Goal: Task Accomplishment & Management: Manage account settings

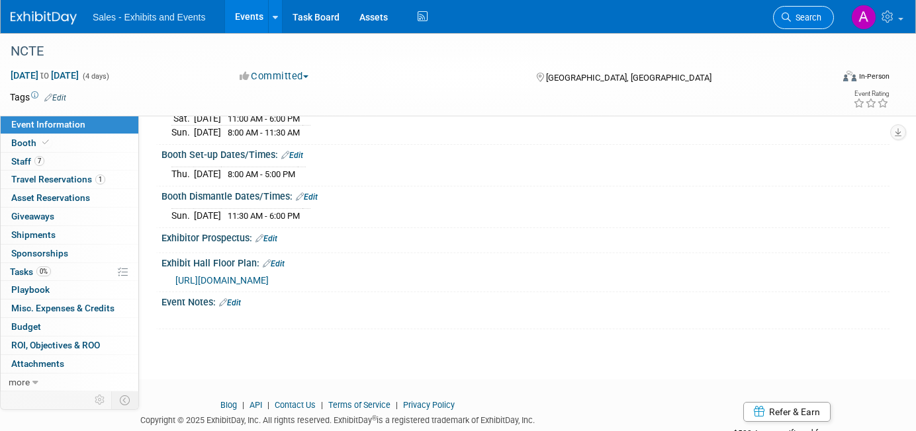
click at [817, 13] on span "Search" at bounding box center [805, 18] width 30 height 10
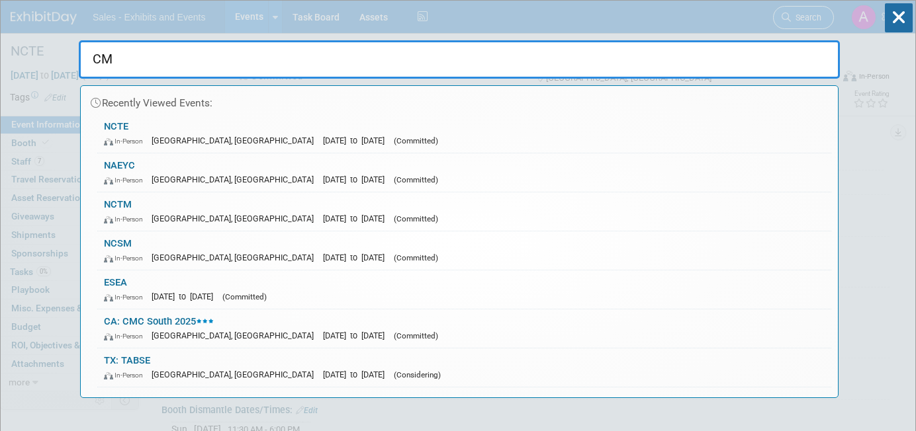
type input "CMC"
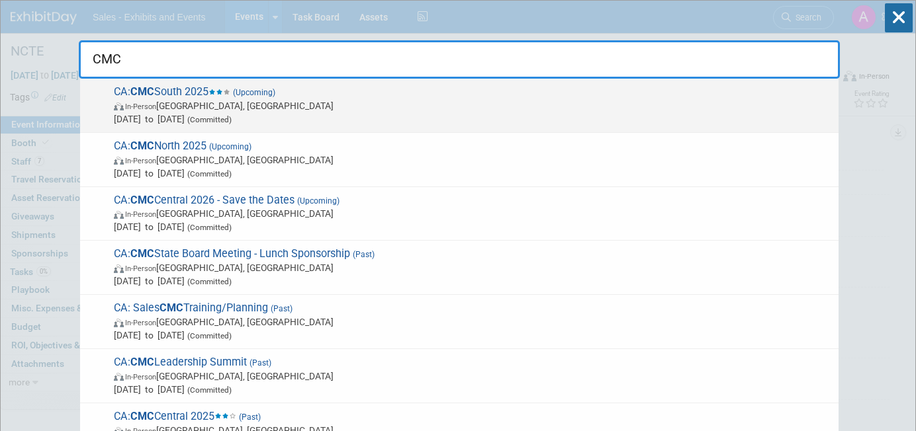
click at [340, 104] on span "In-Person [GEOGRAPHIC_DATA], [GEOGRAPHIC_DATA]" at bounding box center [473, 105] width 718 height 13
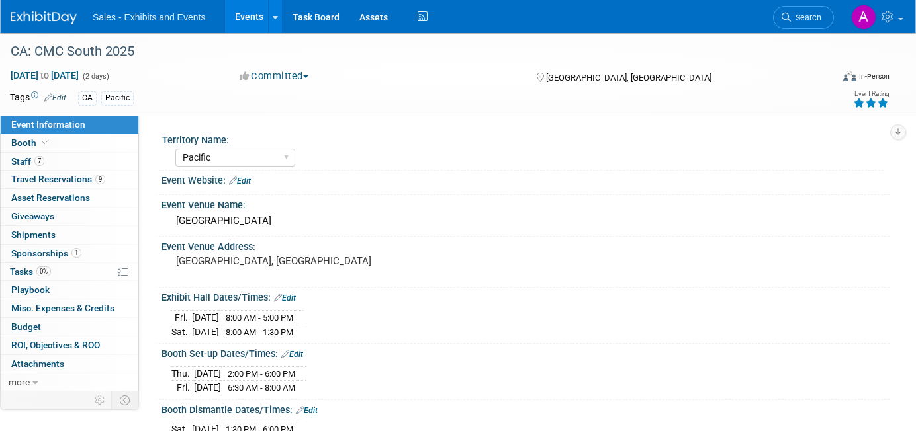
select select "Pacific"
click at [65, 363] on link "0 Attachments 0" at bounding box center [70, 364] width 138 height 18
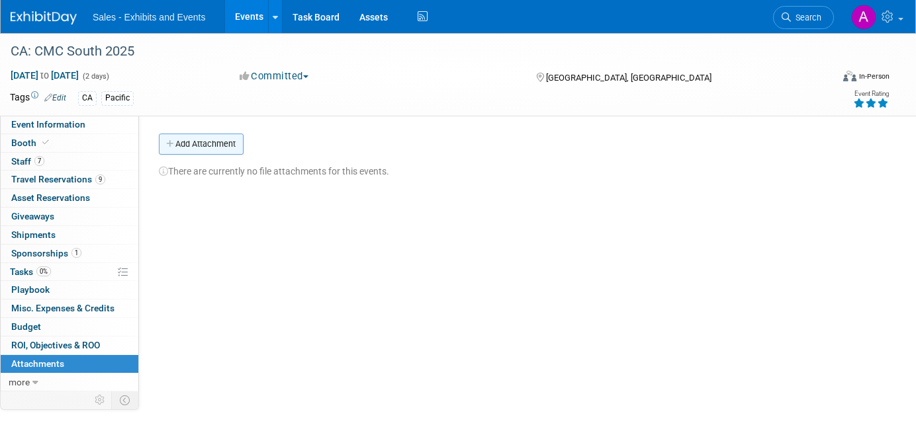
click at [215, 142] on button "Add Attachment" at bounding box center [201, 144] width 85 height 21
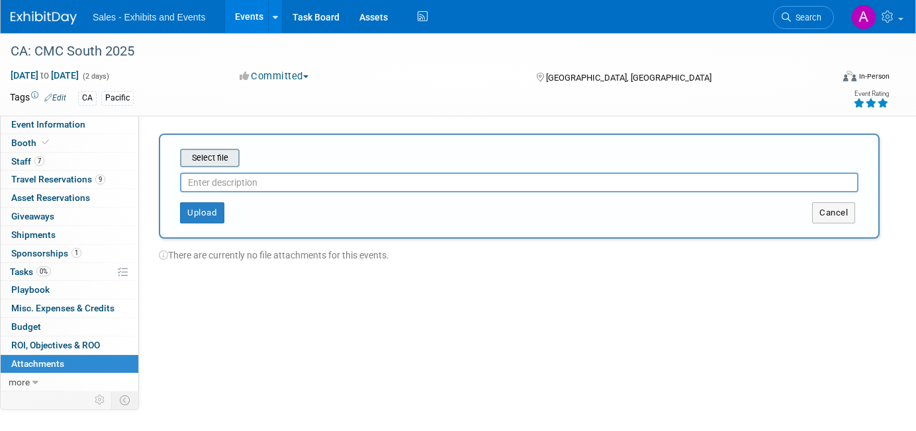
click at [214, 150] on input "file" at bounding box center [159, 158] width 157 height 16
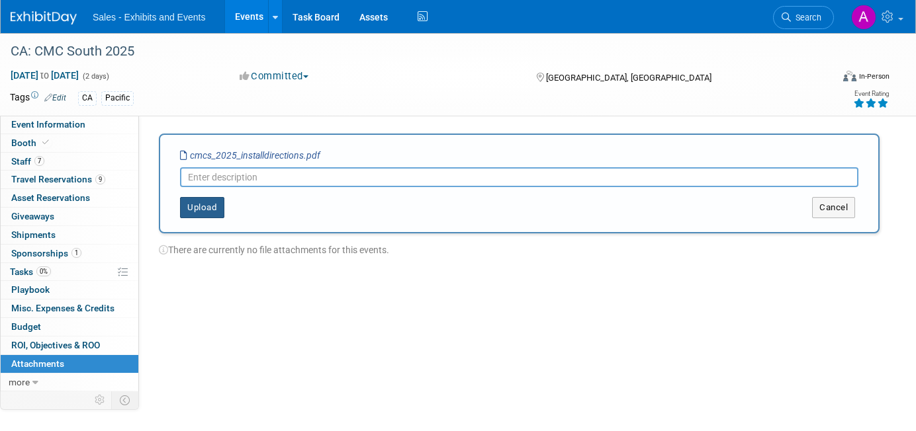
click at [210, 212] on button "Upload" at bounding box center [202, 207] width 44 height 21
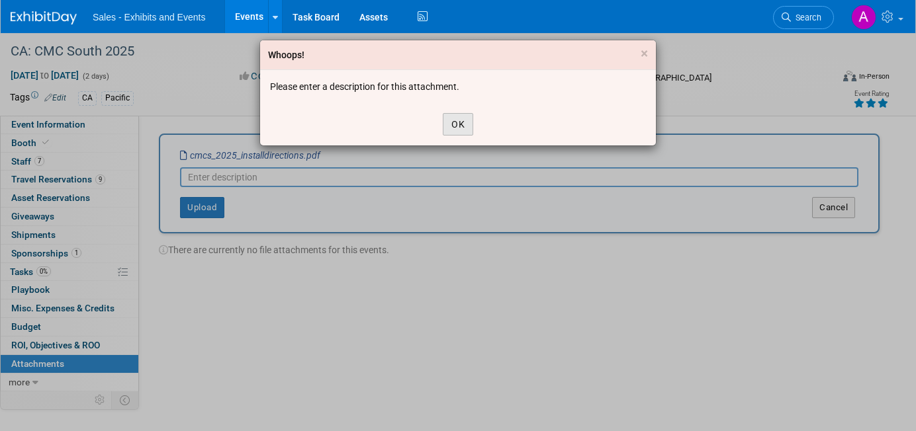
click at [452, 124] on button "OK" at bounding box center [458, 124] width 30 height 22
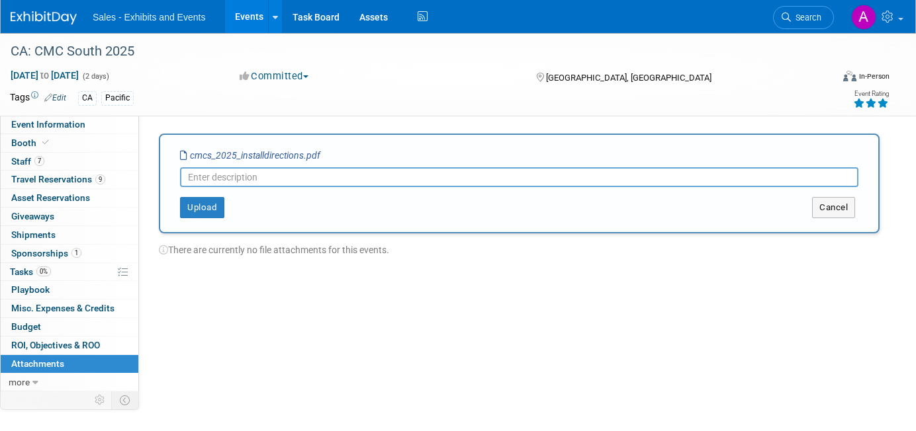
click at [361, 169] on input "text" at bounding box center [519, 177] width 678 height 20
type input "Lead Capture Install Directions"
click at [206, 202] on button "Upload" at bounding box center [202, 207] width 44 height 21
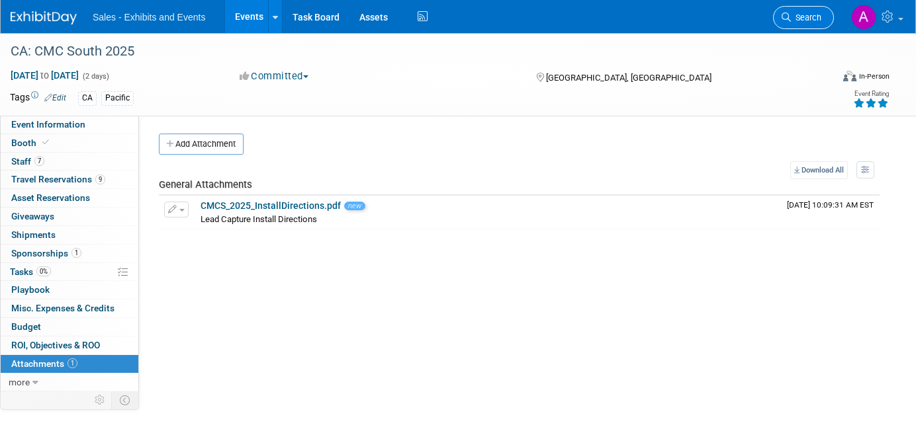
click at [818, 17] on span "Search" at bounding box center [805, 18] width 30 height 10
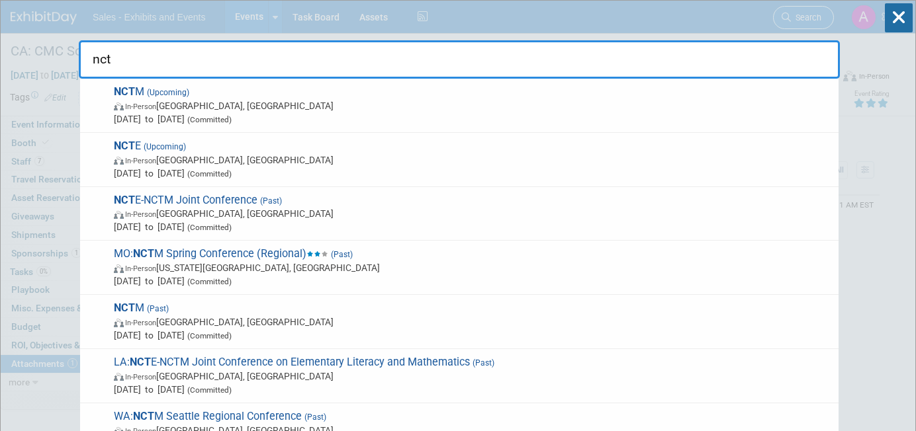
type input "ncte"
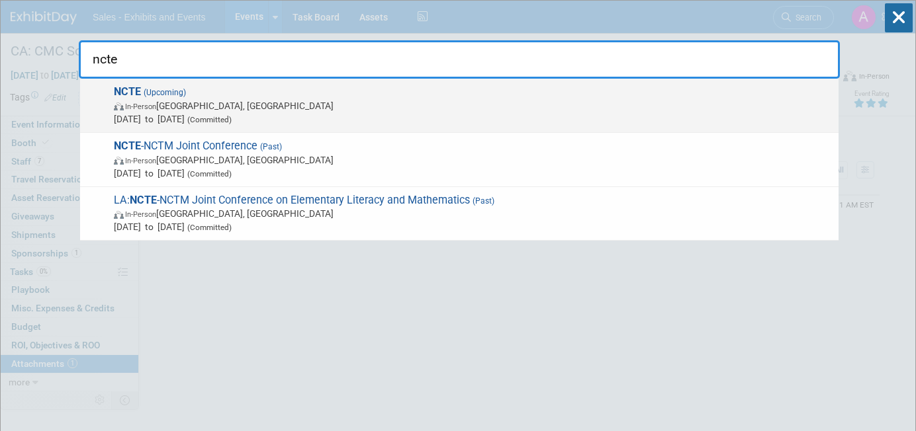
click at [488, 87] on span "NCTE (Upcoming) In-Person Denver, CO Nov 20, 2025 to Nov 23, 2025 (Committed)" at bounding box center [471, 105] width 722 height 40
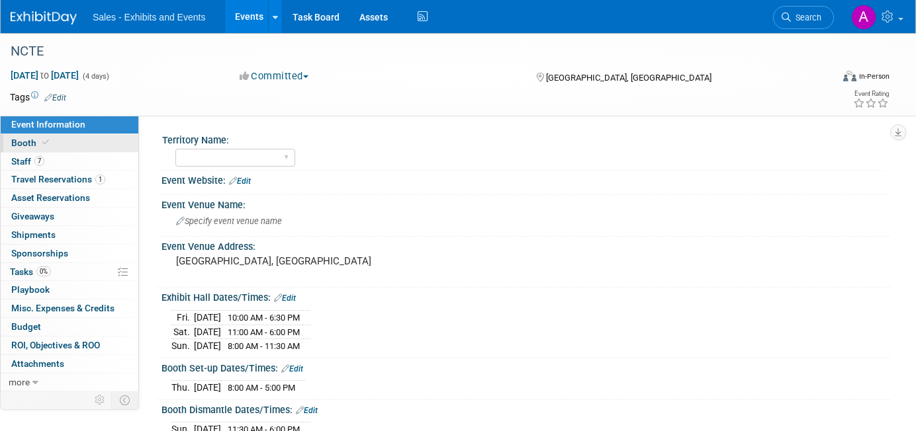
click at [67, 146] on link "Booth" at bounding box center [70, 143] width 138 height 18
